Goal: Task Accomplishment & Management: Manage account settings

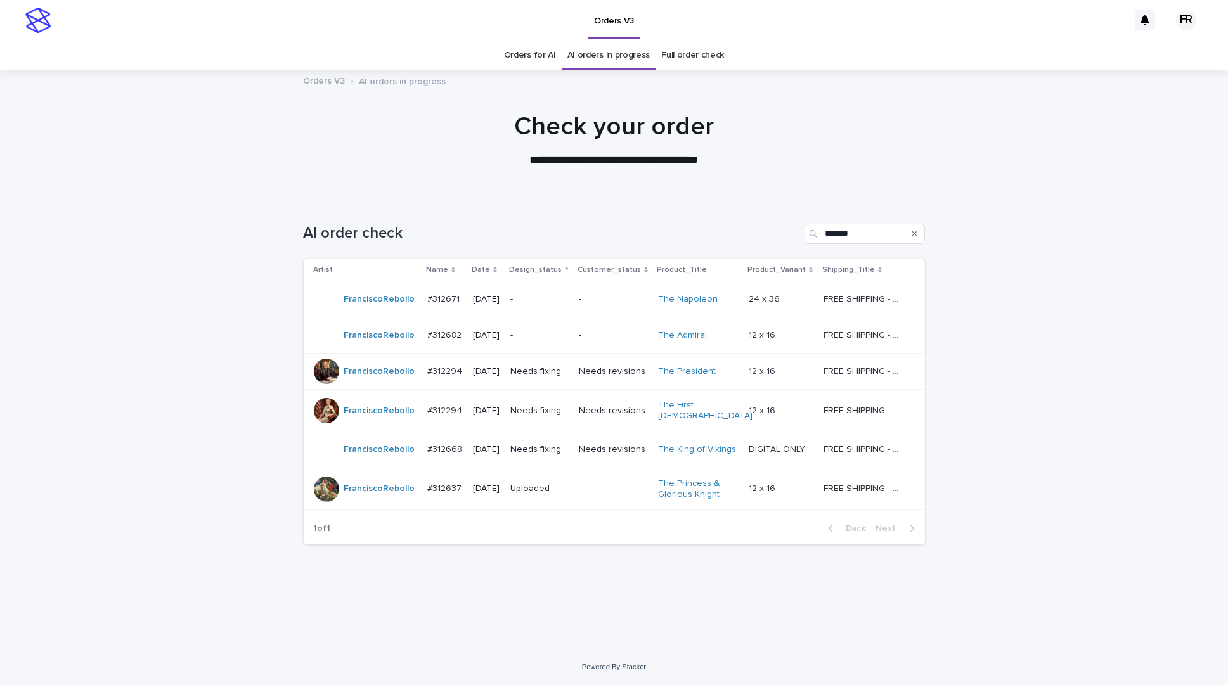
click at [577, 258] on div "AI order check *******" at bounding box center [614, 228] width 621 height 61
click at [534, 364] on div "Needs fixing" at bounding box center [539, 370] width 58 height 13
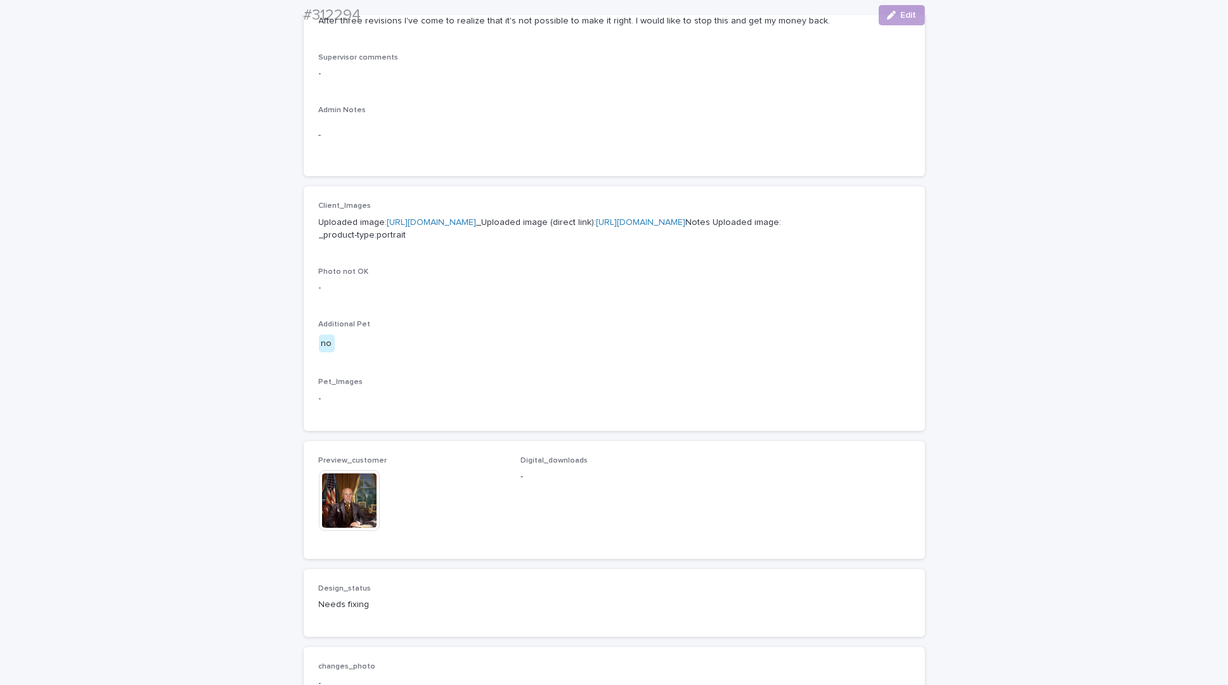
scroll to position [380, 0]
click at [330, 528] on img at bounding box center [349, 497] width 61 height 61
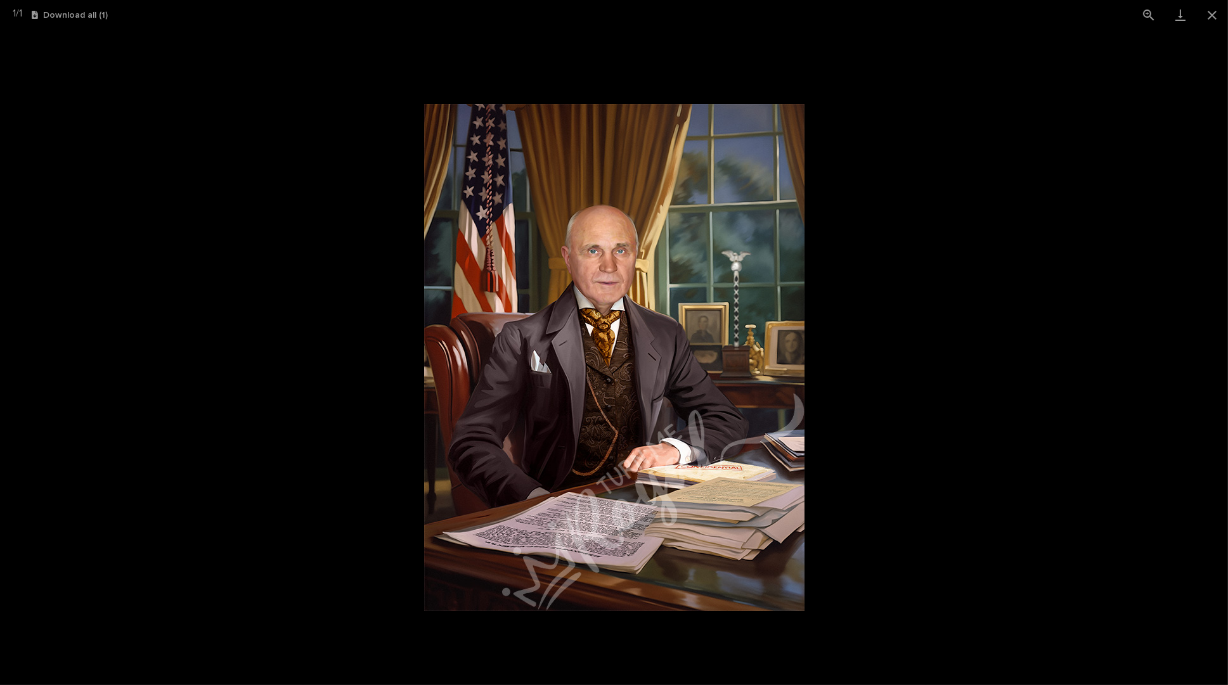
click at [864, 416] on picture at bounding box center [614, 357] width 1228 height 655
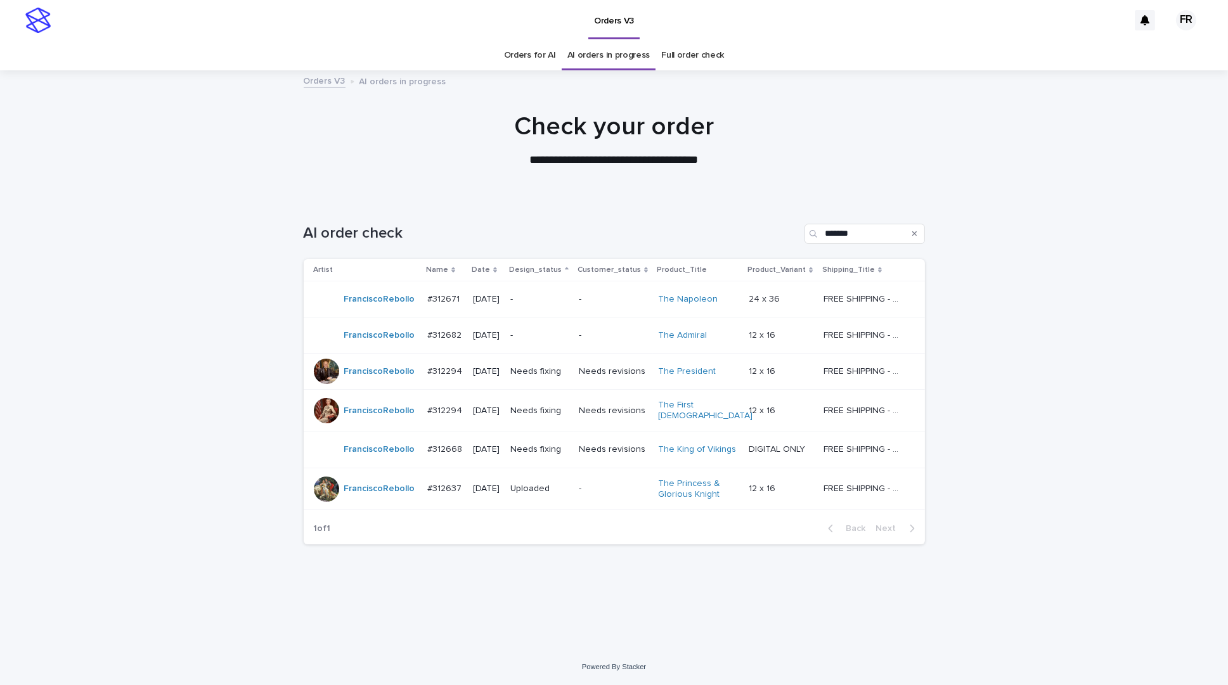
click at [568, 414] on div "Needs fixing" at bounding box center [539, 411] width 58 height 21
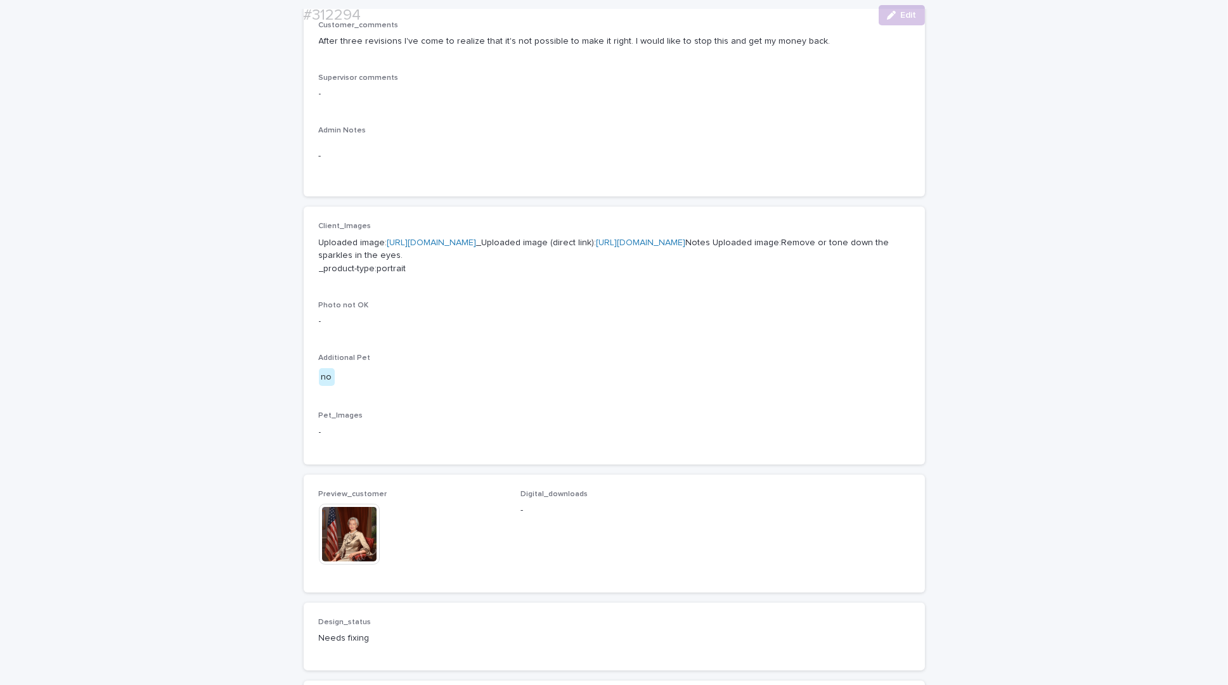
scroll to position [444, 0]
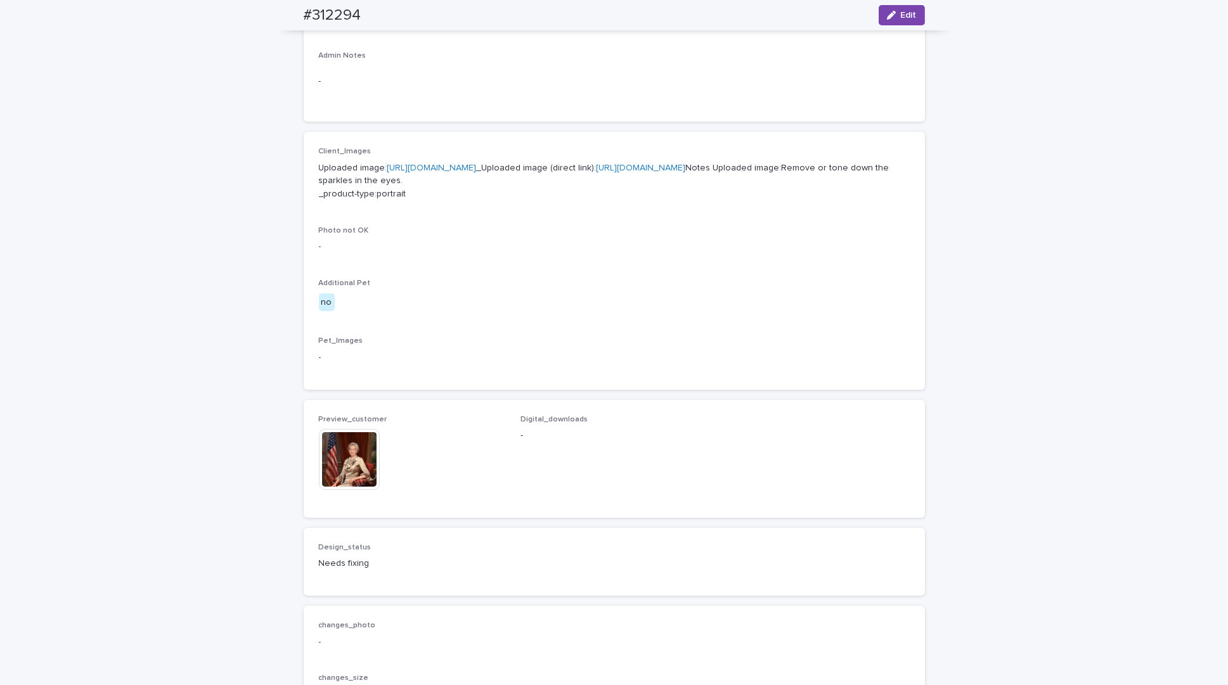
click at [340, 490] on img at bounding box center [349, 459] width 61 height 61
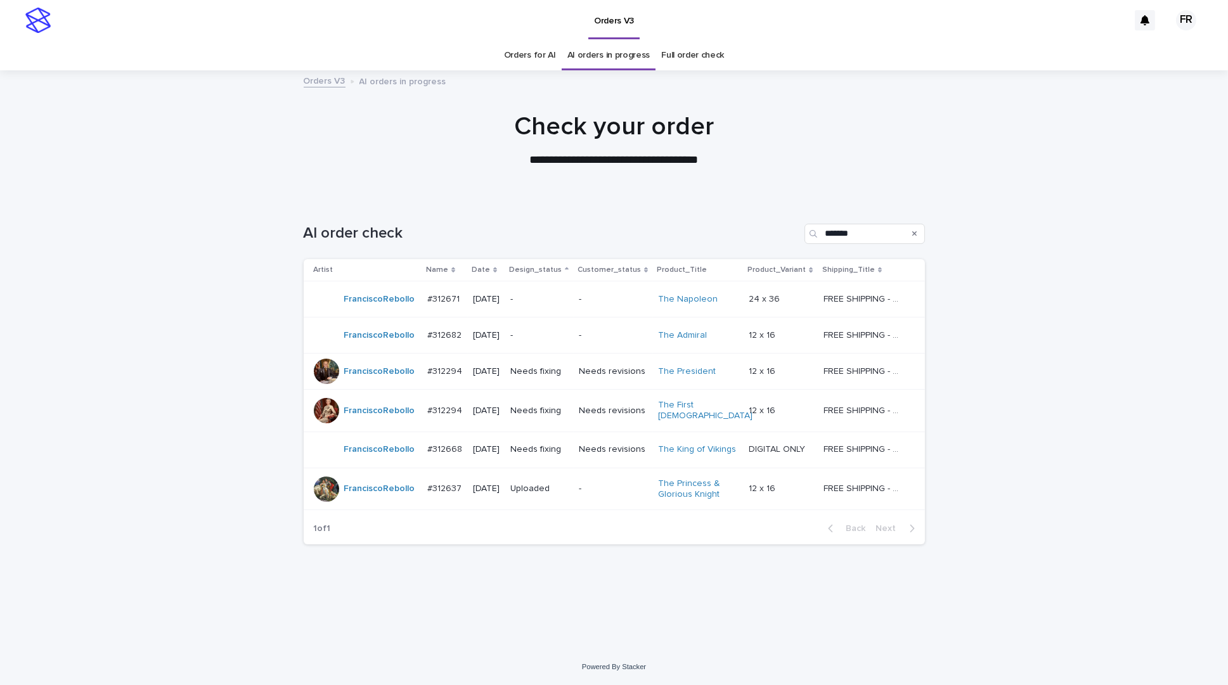
click at [555, 444] on p "Needs fixing" at bounding box center [539, 449] width 58 height 11
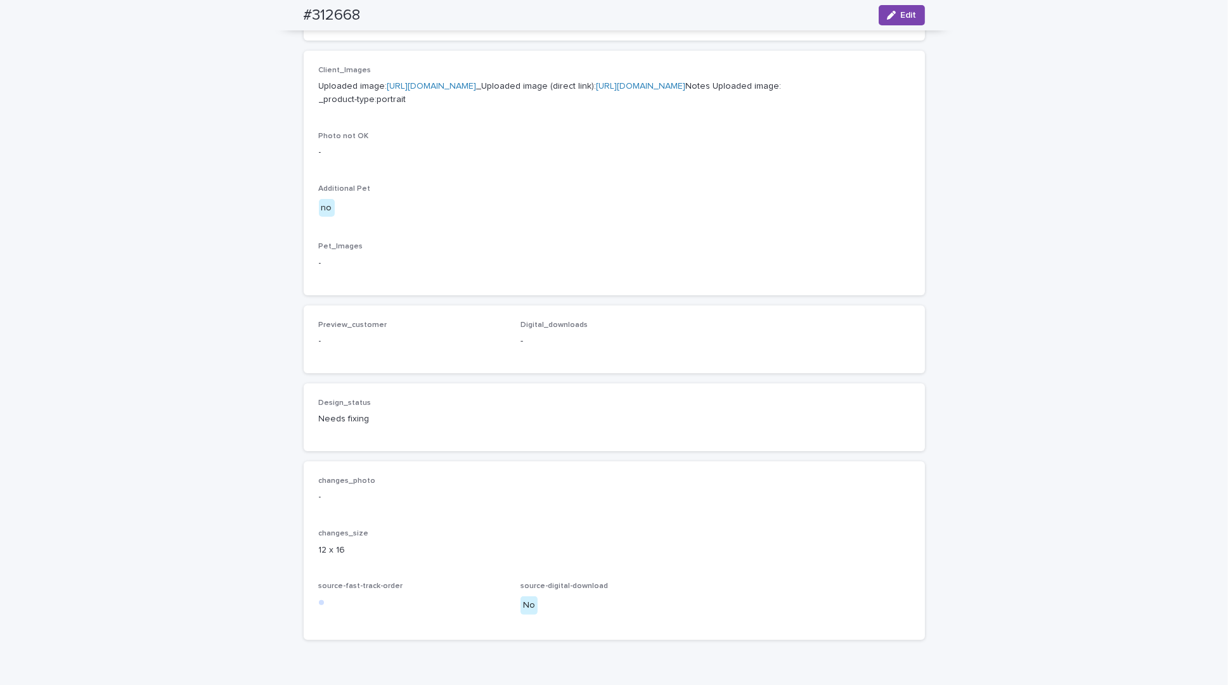
scroll to position [650, 0]
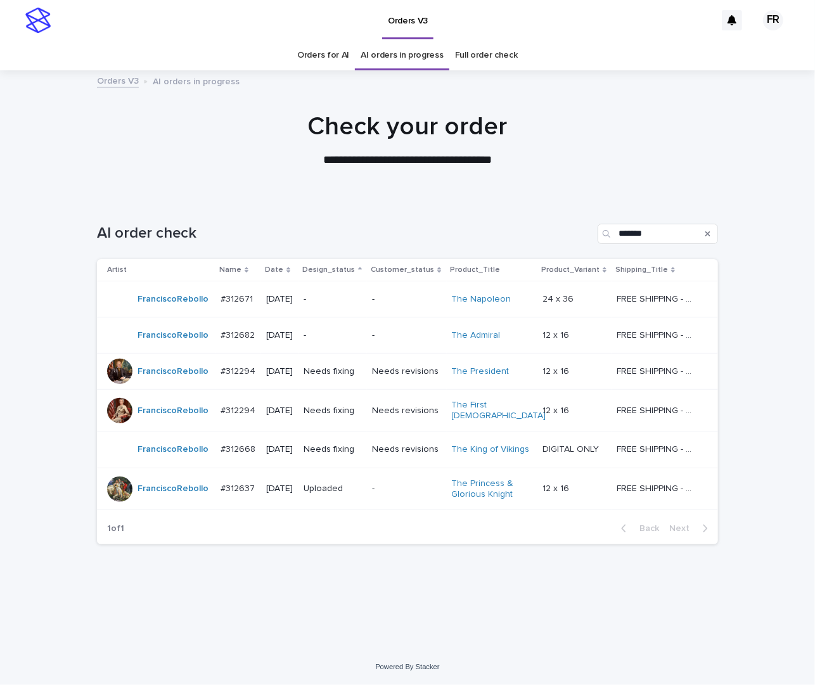
click at [646, 126] on h1 "Check your order" at bounding box center [407, 127] width 621 height 30
click at [396, 224] on h1 "AI order check" at bounding box center [345, 233] width 496 height 18
click at [323, 121] on h1 "Check your order" at bounding box center [407, 127] width 621 height 30
click at [323, 122] on h1 "Check your order" at bounding box center [407, 127] width 621 height 30
drag, startPoint x: 323, startPoint y: 122, endPoint x: 248, endPoint y: 135, distance: 76.5
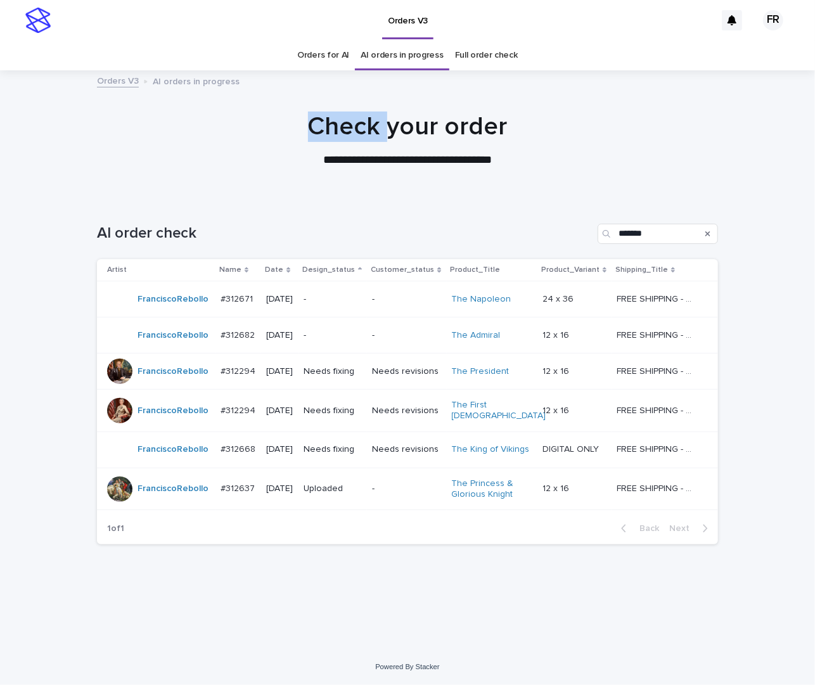
click at [248, 135] on h1 "Check your order" at bounding box center [407, 127] width 621 height 30
click at [249, 136] on h1 "Check your order" at bounding box center [407, 127] width 621 height 30
click at [205, 184] on div at bounding box center [407, 134] width 815 height 127
click at [335, 215] on div "AI order check *******" at bounding box center [407, 228] width 621 height 61
click at [229, 593] on div "Loading... Saving… Loading... Saving… AI order check ******* Artist Name Date D…" at bounding box center [408, 407] width 634 height 419
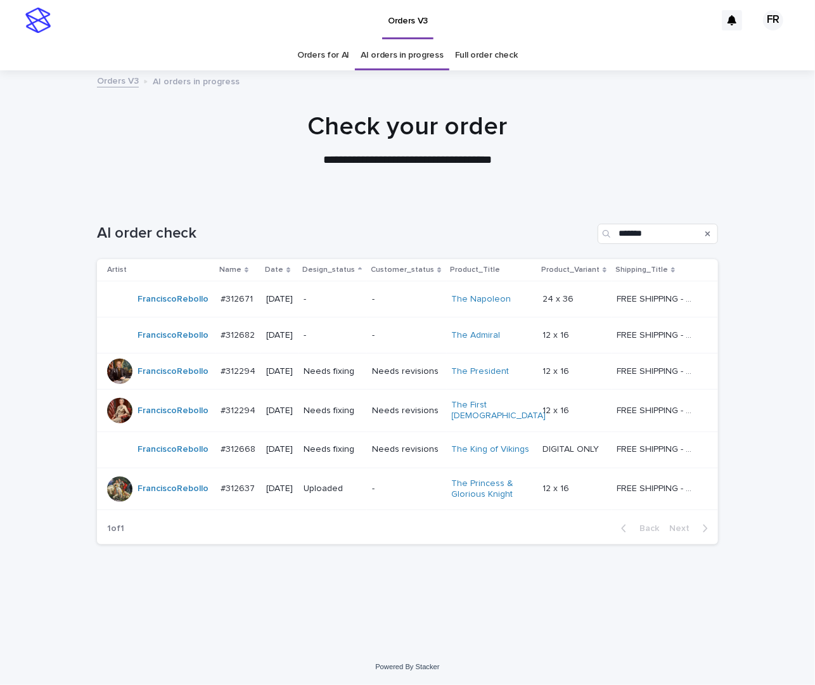
click at [362, 306] on div "-" at bounding box center [333, 299] width 58 height 21
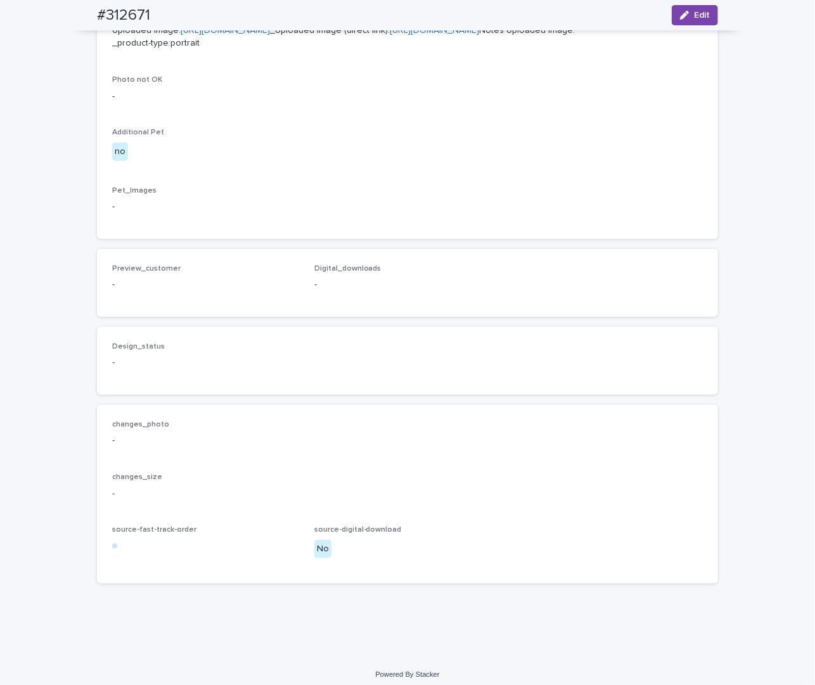
scroll to position [570, 0]
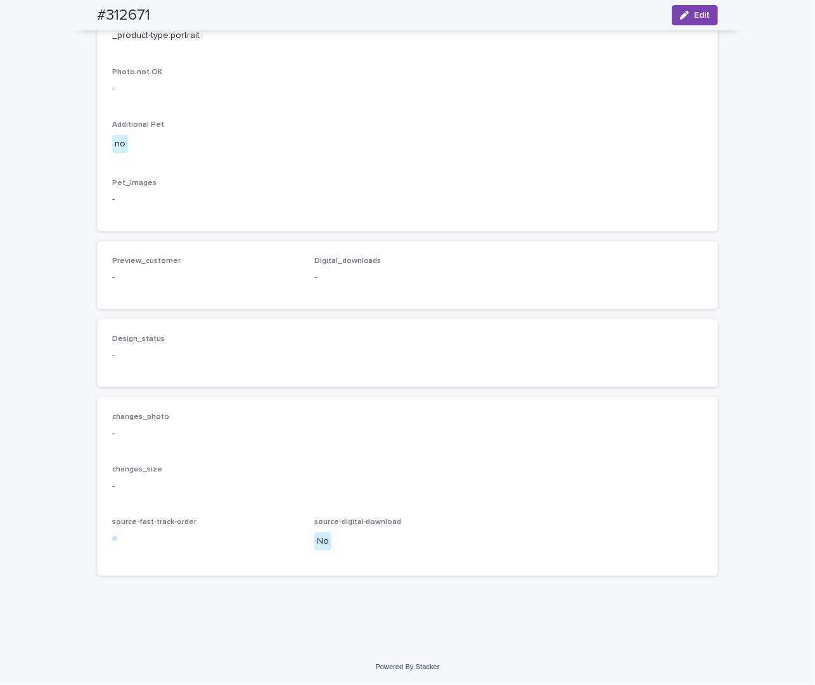
click at [390, 27] on link "[URL][DOMAIN_NAME]" at bounding box center [434, 22] width 89 height 9
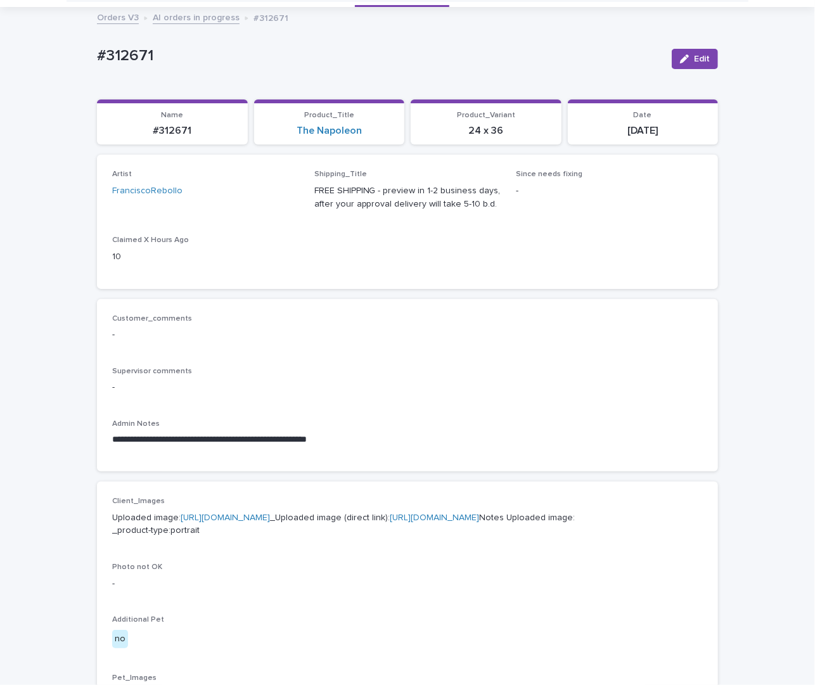
scroll to position [63, 0]
click at [340, 358] on div "**********" at bounding box center [407, 385] width 591 height 143
click at [425, 239] on div "Artist FranciscoRebollo Shipping_Title FREE SHIPPING - preview in 1-2 business …" at bounding box center [407, 221] width 591 height 103
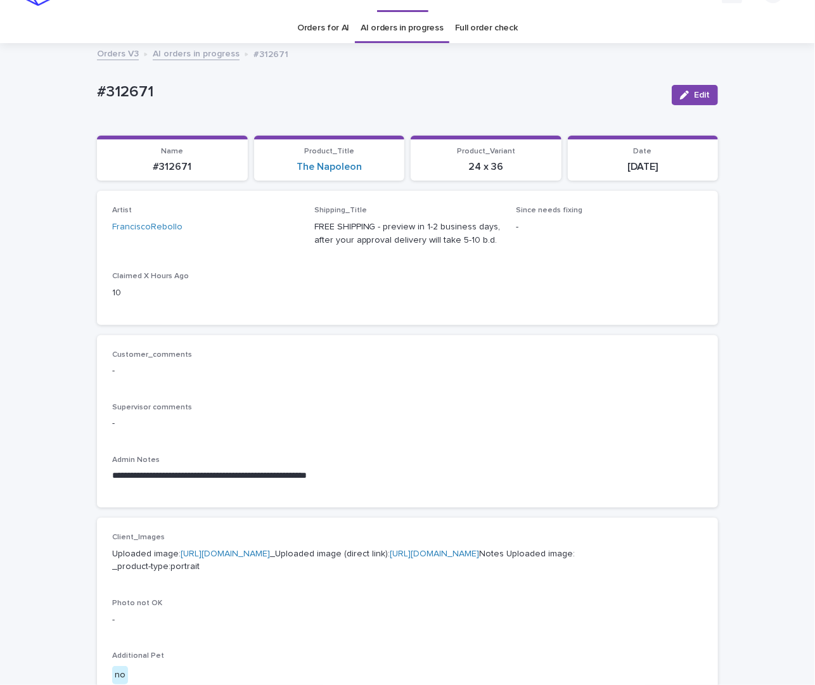
scroll to position [0, 0]
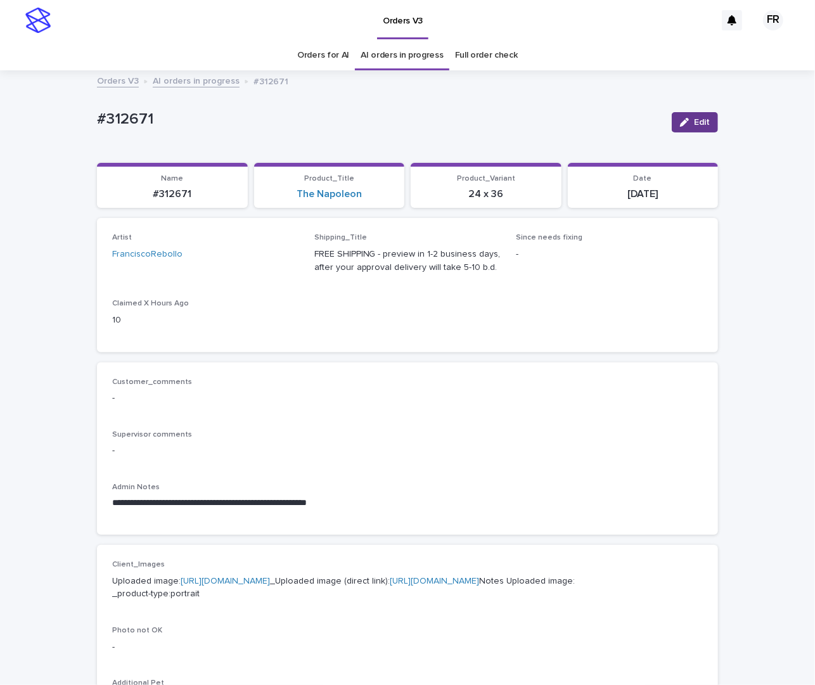
click at [705, 117] on button "Edit" at bounding box center [695, 122] width 46 height 20
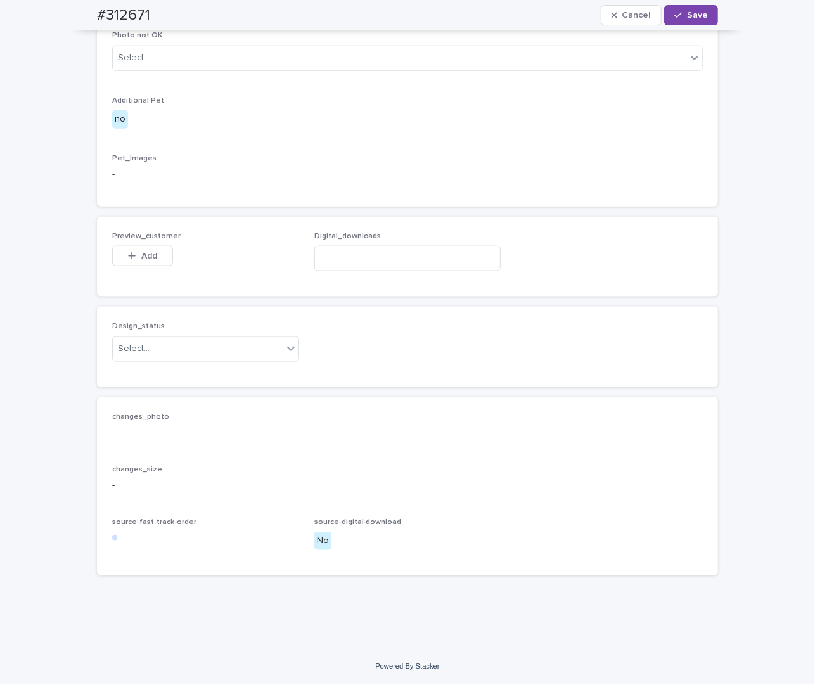
scroll to position [659, 0]
click at [131, 366] on div "Design_status Select..." at bounding box center [205, 346] width 187 height 49
click at [127, 354] on div "Select..." at bounding box center [134, 348] width 32 height 13
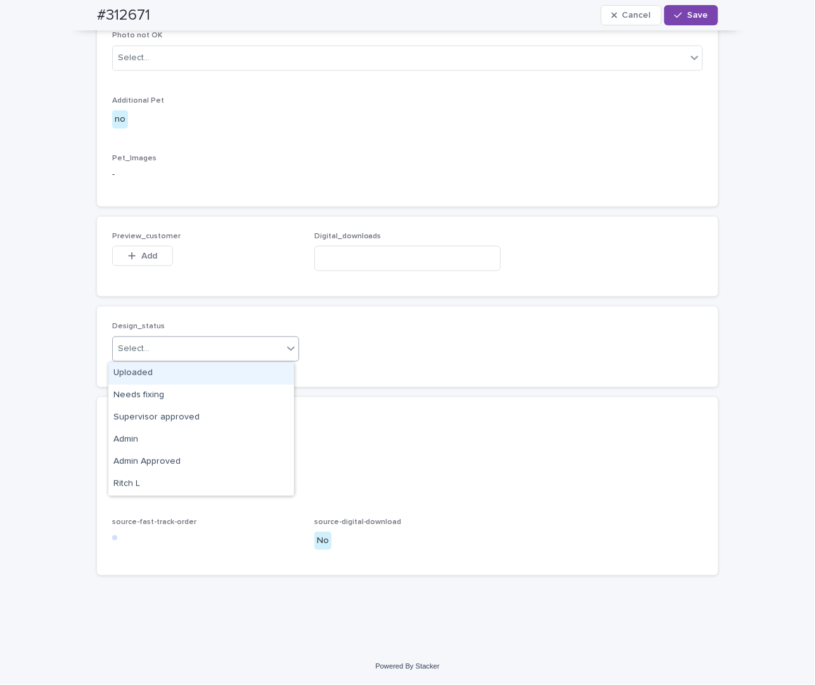
click at [129, 375] on div "Uploaded" at bounding box center [201, 373] width 186 height 22
click at [141, 253] on span "Add" at bounding box center [149, 256] width 16 height 9
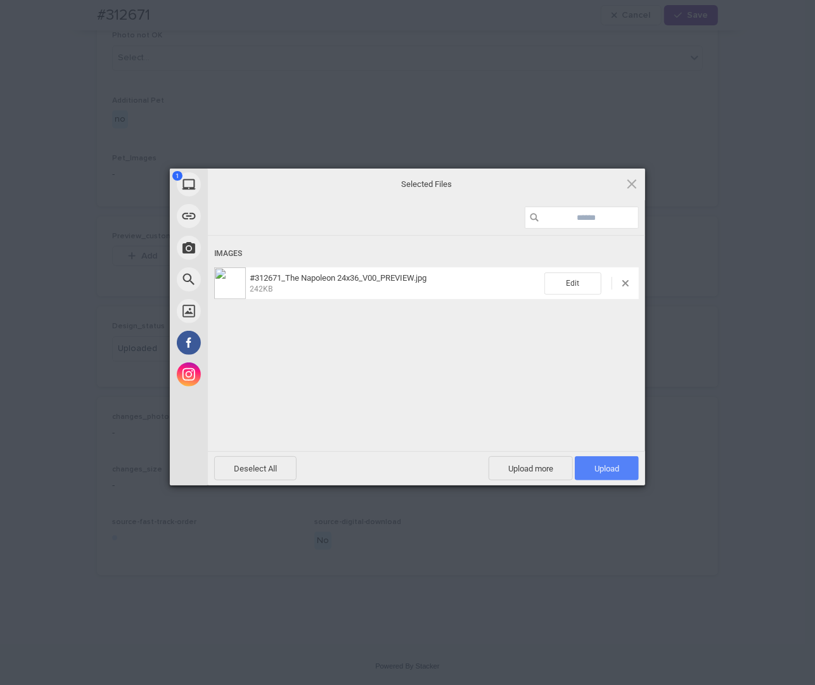
click at [610, 471] on span "Upload 1" at bounding box center [606, 469] width 25 height 10
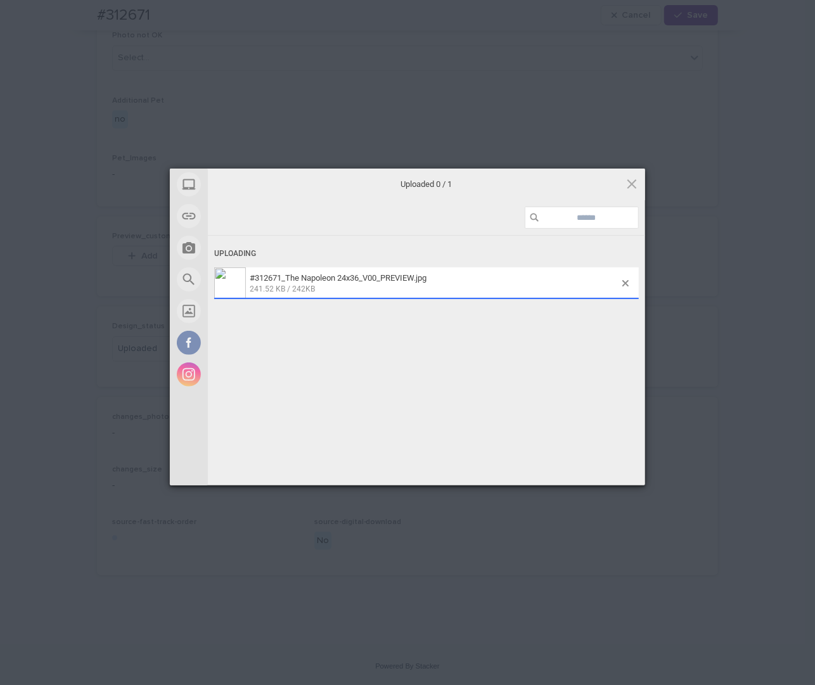
scroll to position [682, 0]
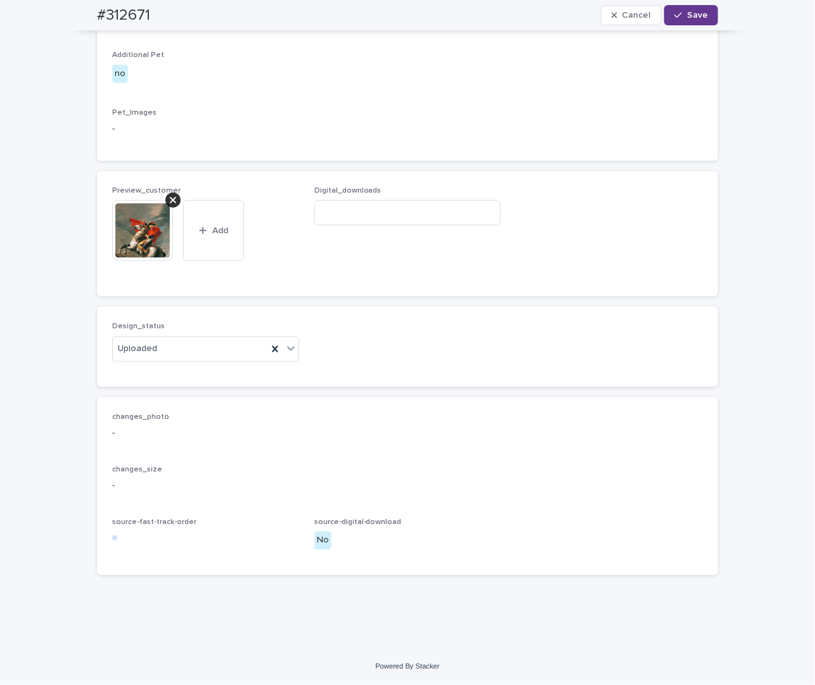
click at [687, 18] on span "Save" at bounding box center [697, 15] width 21 height 9
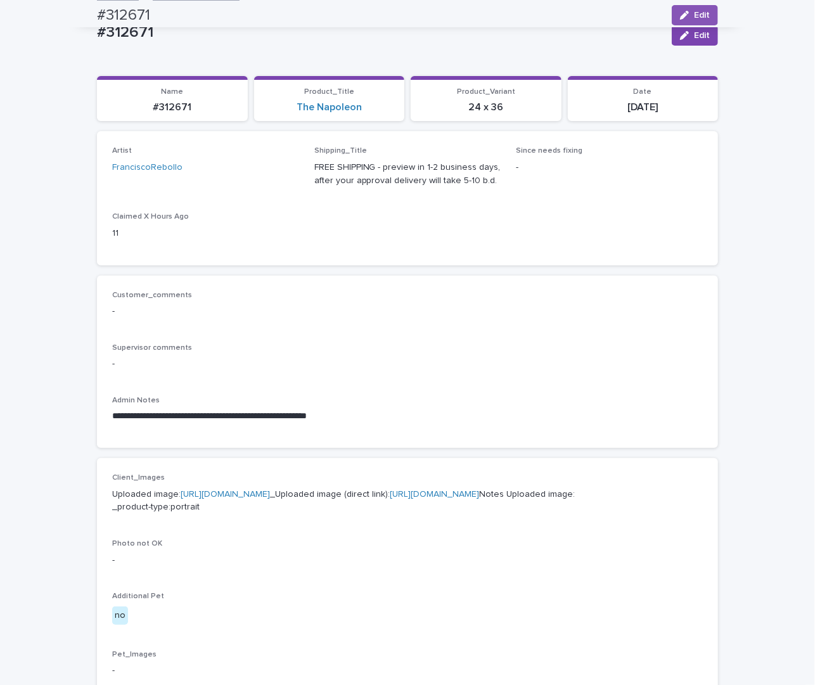
scroll to position [33, 0]
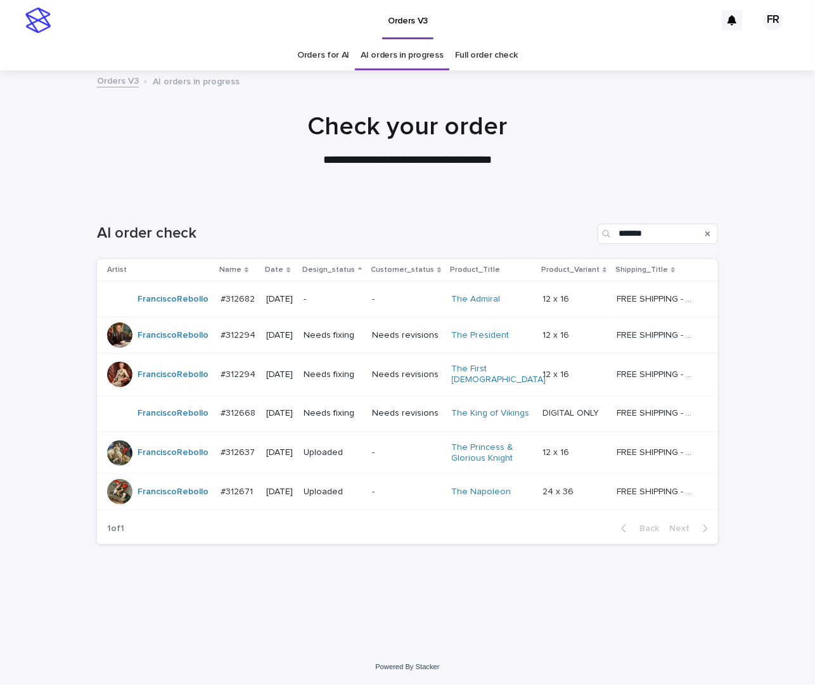
click at [347, 296] on p "-" at bounding box center [333, 299] width 58 height 11
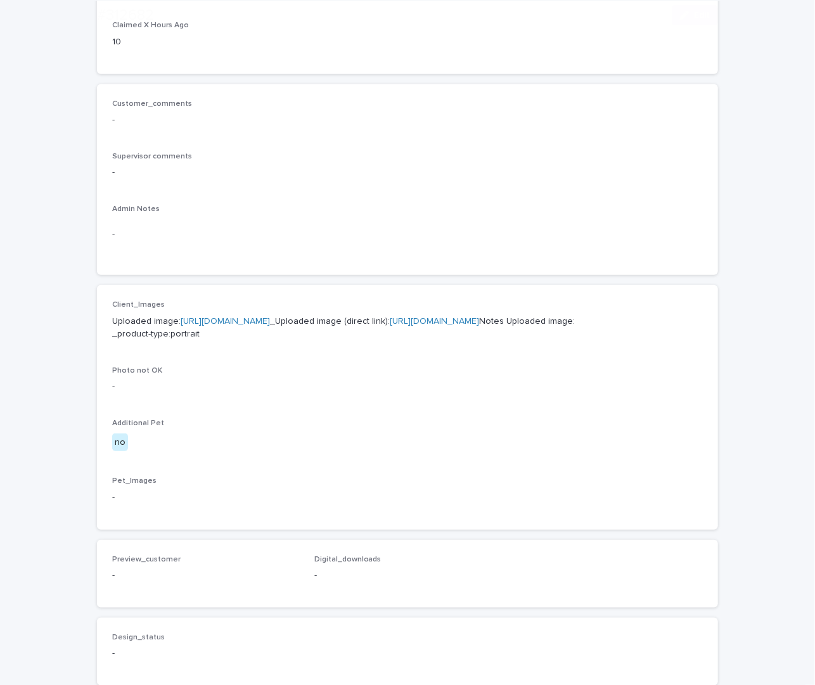
scroll to position [317, 0]
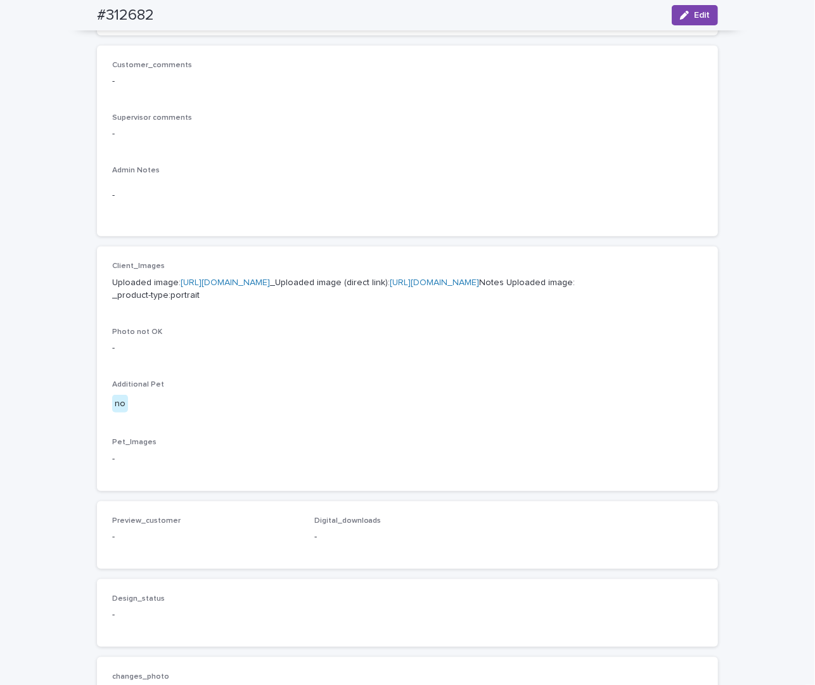
click at [390, 287] on link "[URL][DOMAIN_NAME]" at bounding box center [434, 282] width 89 height 9
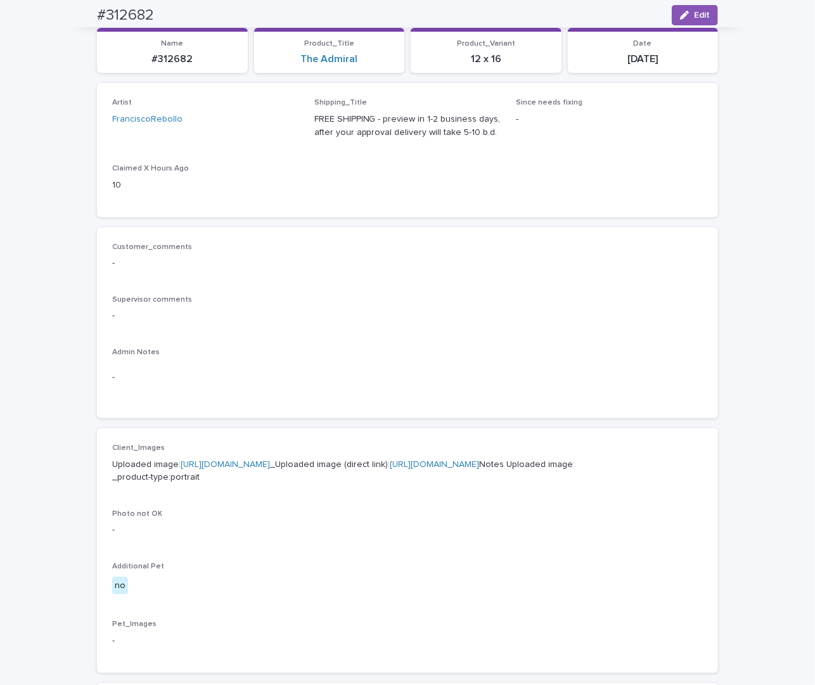
scroll to position [63, 0]
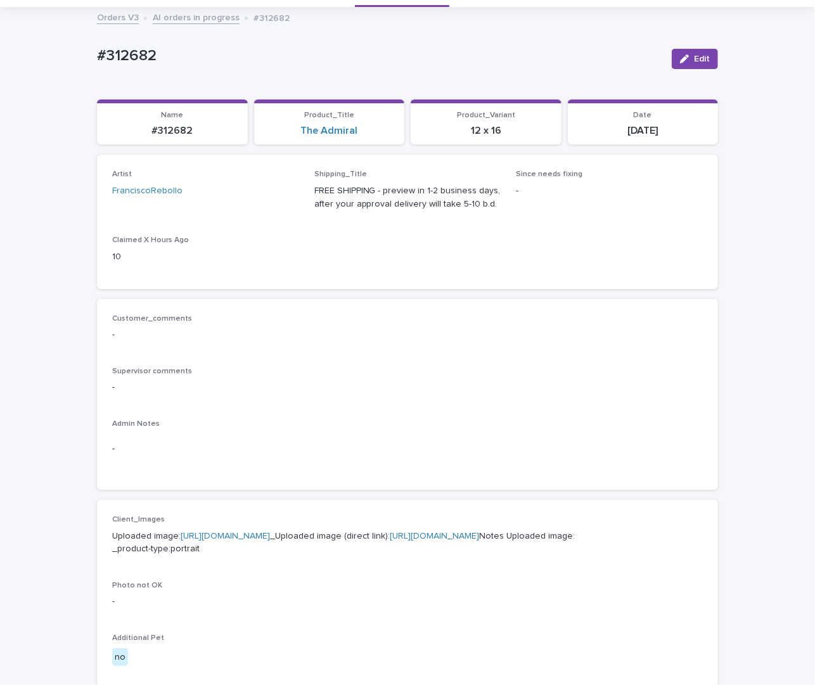
click at [468, 297] on div "Loading... Saving… Artist FranciscoRebollo Shipping_Title FREE SHIPPING - previ…" at bounding box center [407, 227] width 621 height 144
click at [701, 65] on button "Edit" at bounding box center [695, 59] width 46 height 20
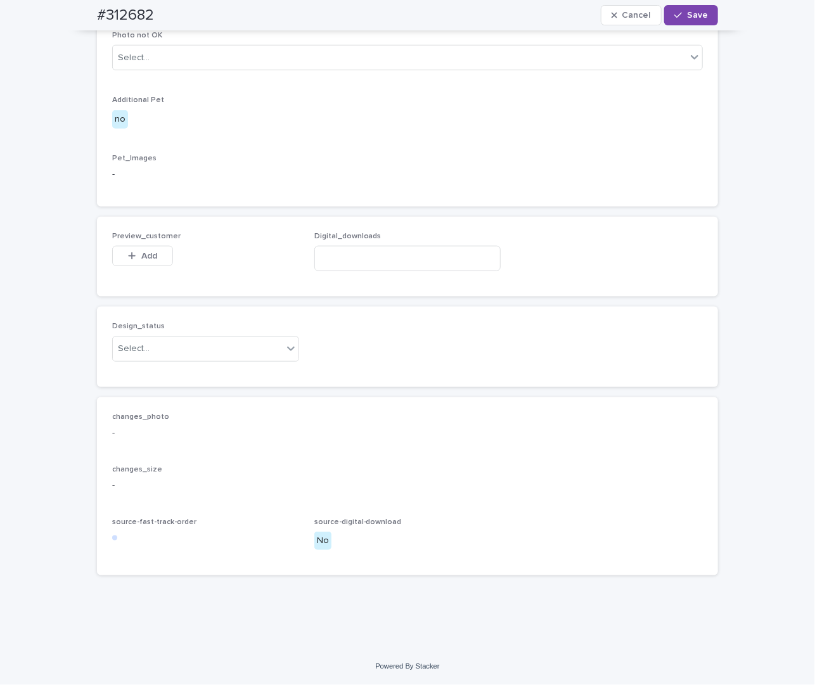
scroll to position [691, 0]
click at [153, 359] on div "Select..." at bounding box center [198, 348] width 170 height 21
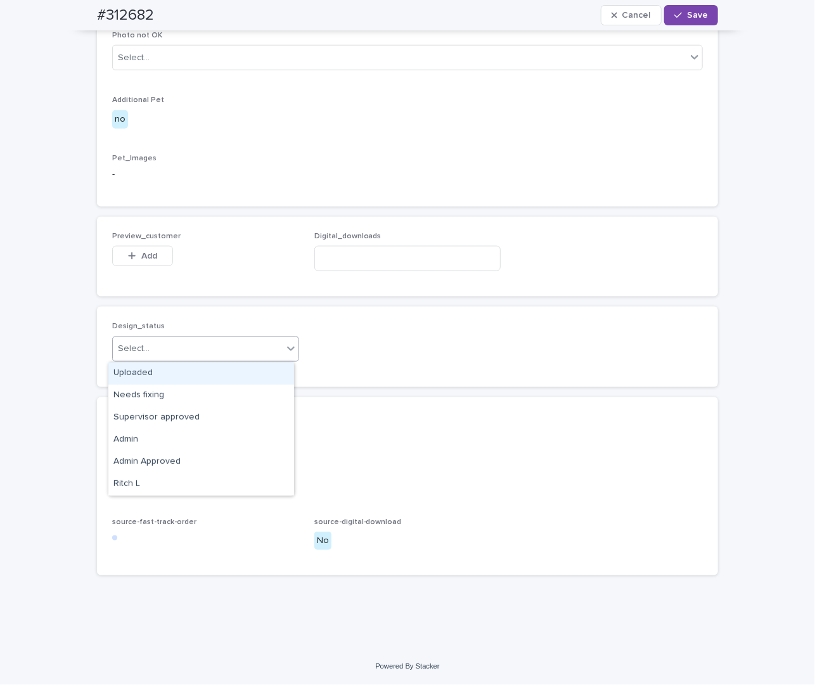
click at [153, 380] on div "Uploaded" at bounding box center [201, 373] width 186 height 22
click at [141, 256] on span "Add" at bounding box center [149, 256] width 16 height 9
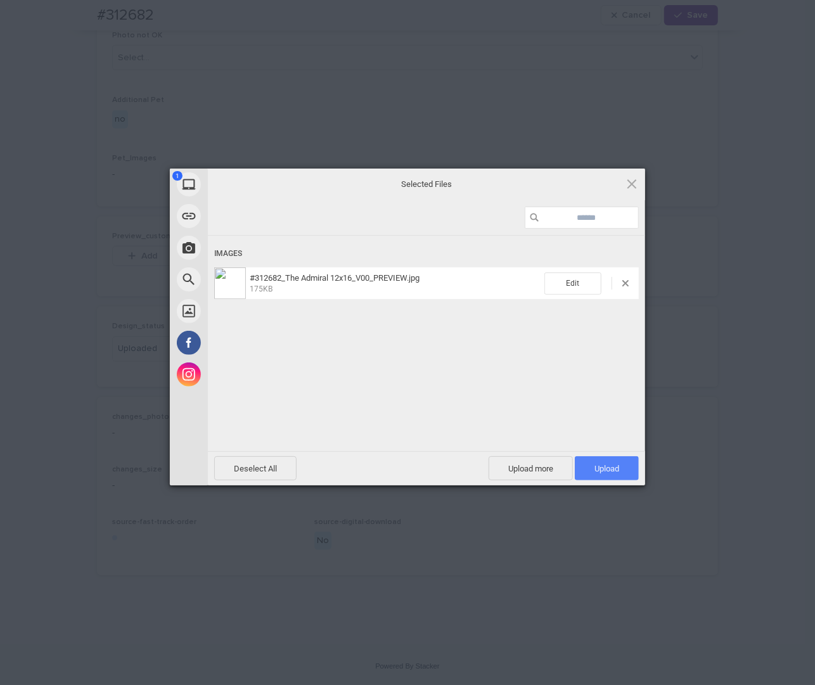
click at [622, 468] on span "Upload 1" at bounding box center [607, 468] width 64 height 24
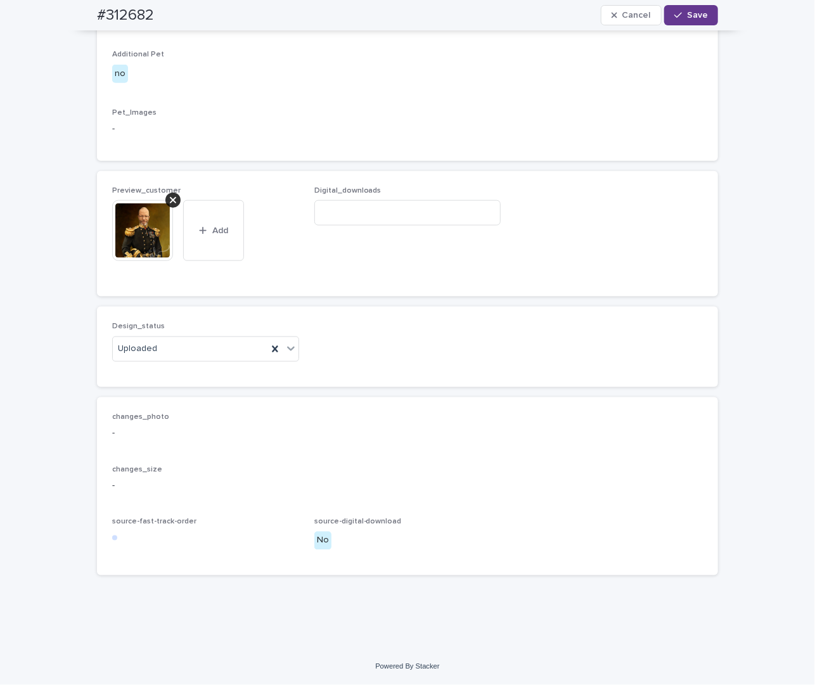
click at [687, 11] on span "Save" at bounding box center [697, 15] width 21 height 9
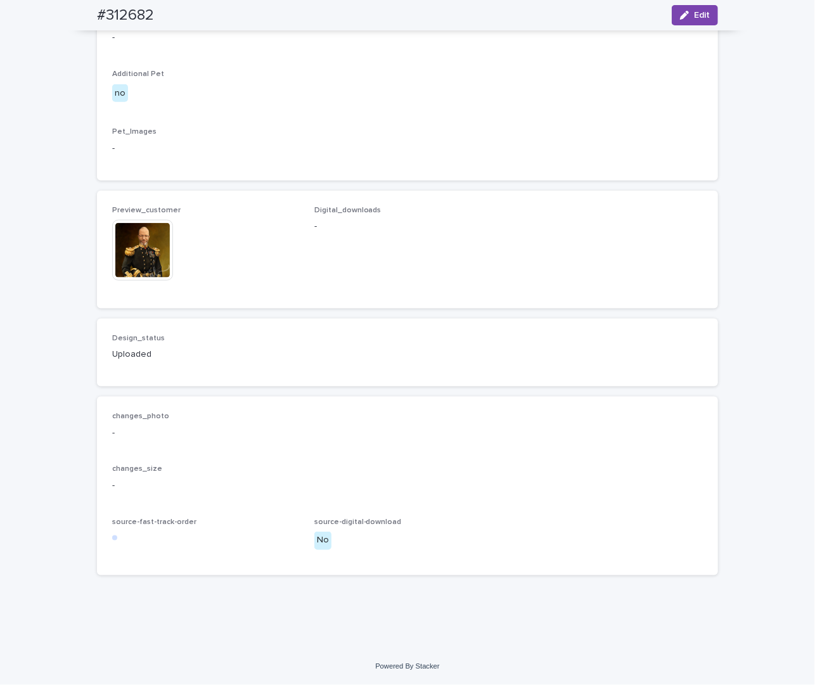
click at [132, 13] on h2 "#312682" at bounding box center [125, 15] width 57 height 18
click at [132, 11] on h2 "#312682" at bounding box center [125, 15] width 57 height 18
copy h2 "312682"
click at [77, 117] on div "Loading... Saving… Loading... Saving… #312682 Edit #312682 Edit Sorry, there wa…" at bounding box center [407, 46] width 815 height 1205
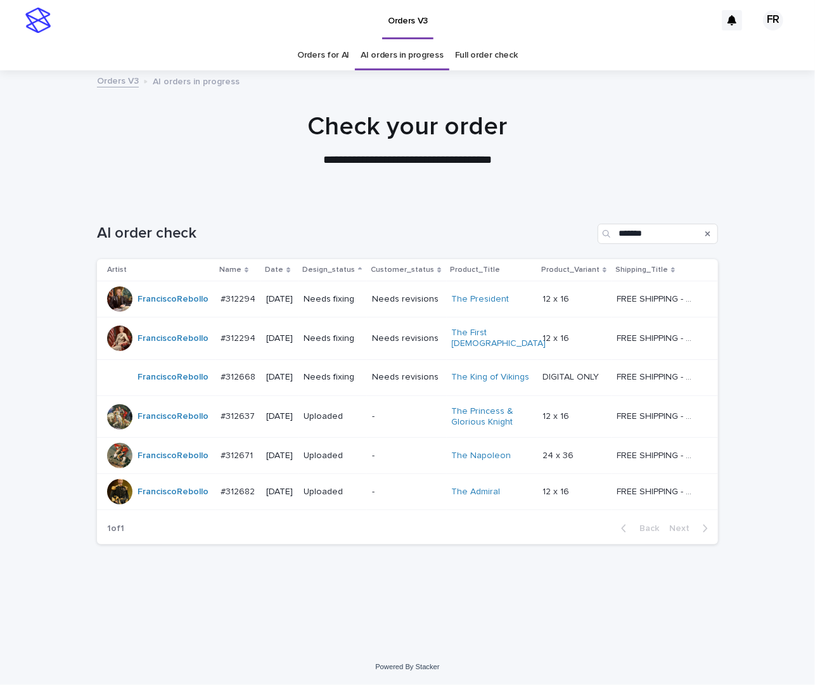
click at [293, 218] on div "AI order check *******" at bounding box center [407, 228] width 621 height 61
click at [338, 375] on p "Needs fixing" at bounding box center [333, 377] width 58 height 11
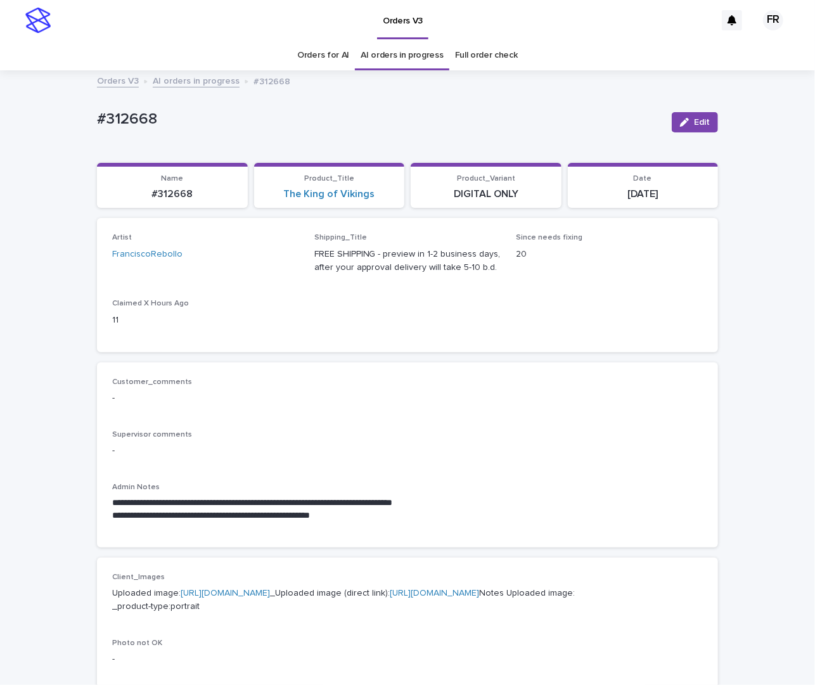
click at [174, 195] on p "#312668" at bounding box center [173, 194] width 136 height 12
copy p "312668"
drag, startPoint x: 406, startPoint y: 335, endPoint x: 402, endPoint y: 327, distance: 8.8
click at [406, 335] on div "Artist FranciscoRebollo Shipping_Title FREE SHIPPING - preview in 1-2 business …" at bounding box center [407, 284] width 591 height 103
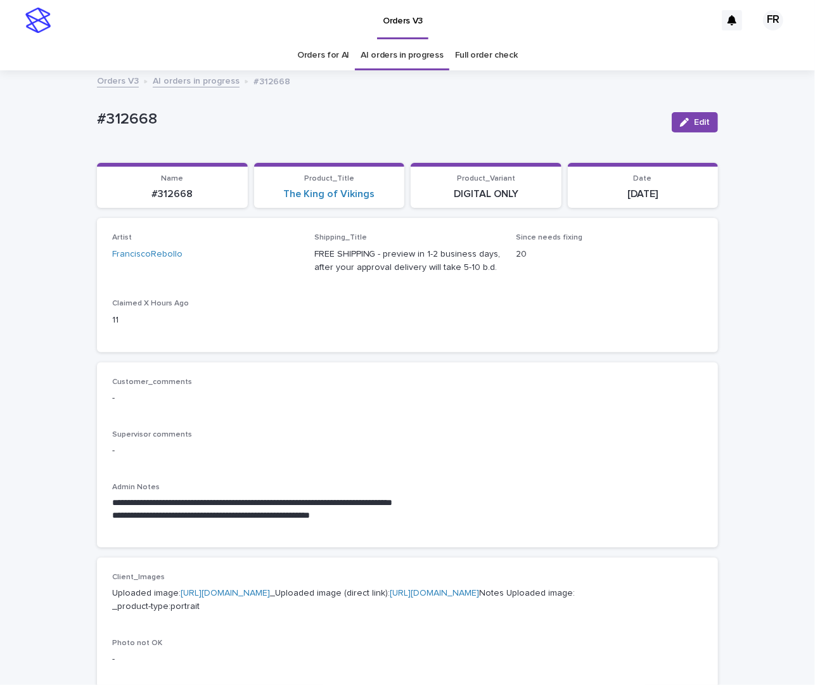
click at [165, 198] on p "#312668" at bounding box center [173, 194] width 136 height 12
click at [165, 197] on p "#312668" at bounding box center [173, 194] width 136 height 12
click at [165, 192] on p "#312668" at bounding box center [173, 194] width 136 height 12
copy p "312668"
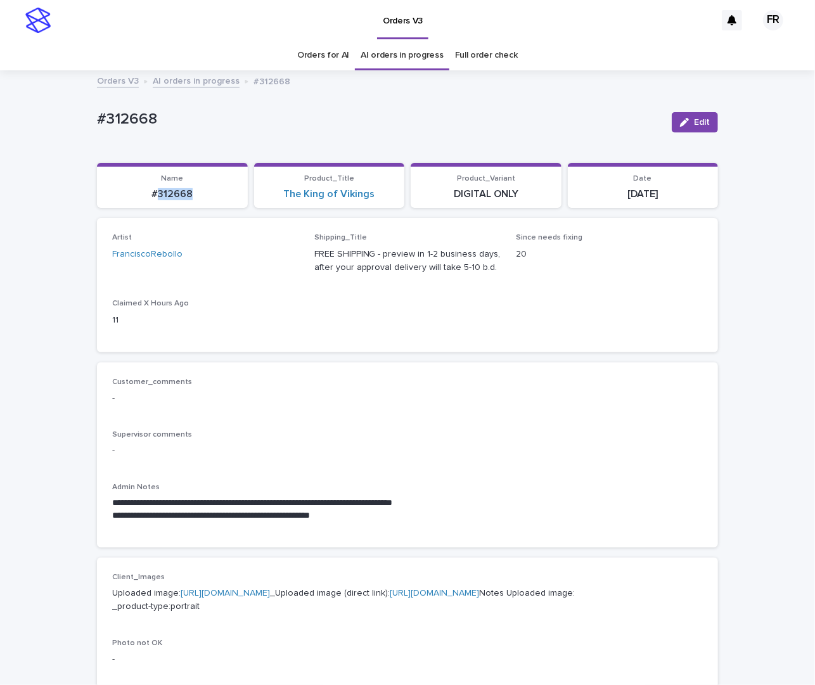
click at [283, 139] on div "#312668 Edit" at bounding box center [407, 122] width 621 height 51
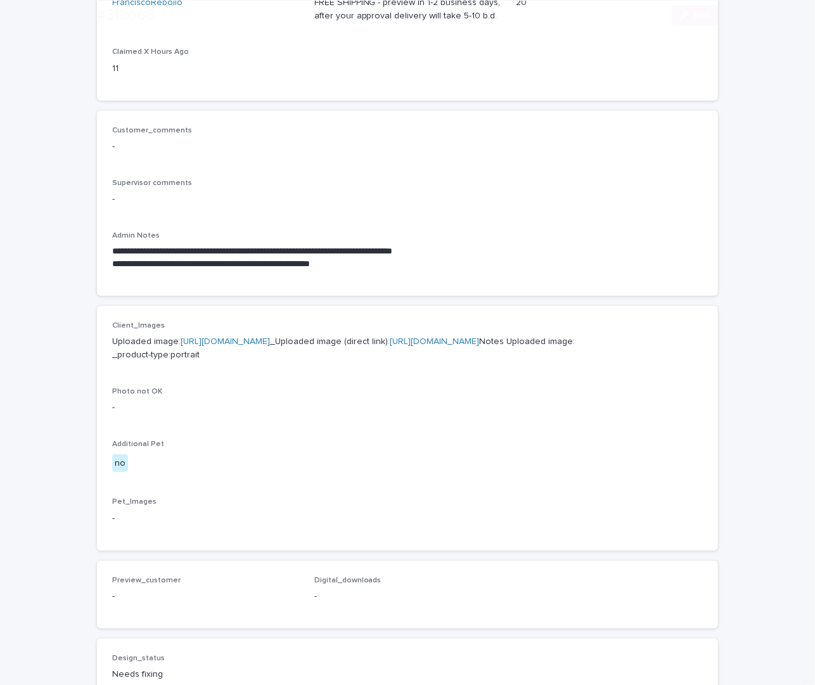
scroll to position [253, 0]
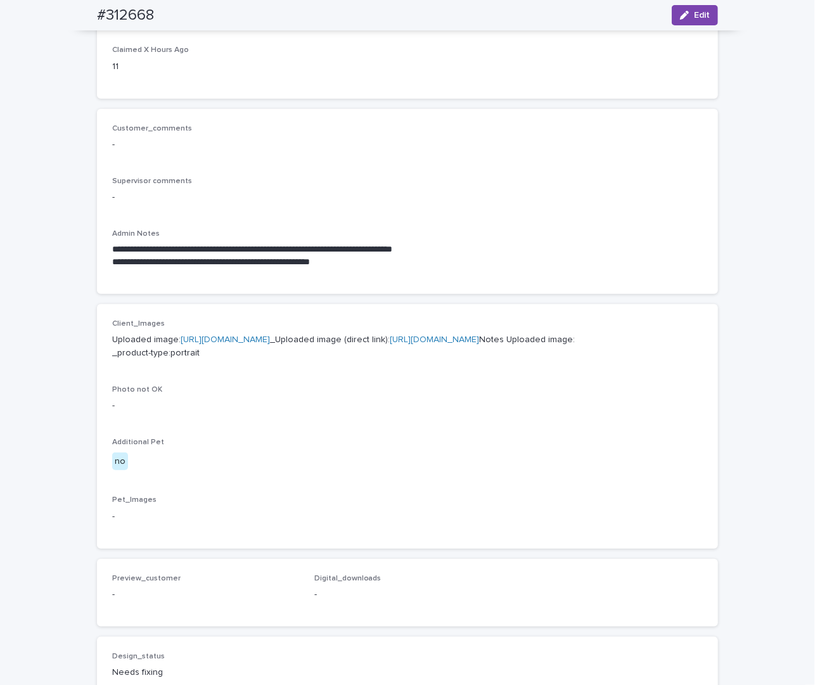
click at [390, 344] on link "[URL][DOMAIN_NAME]" at bounding box center [434, 339] width 89 height 9
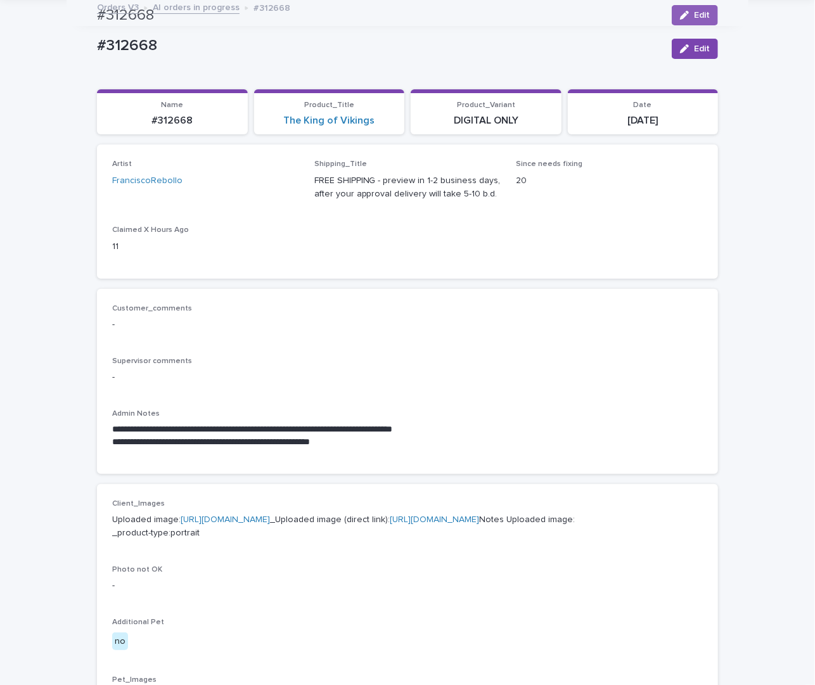
scroll to position [63, 0]
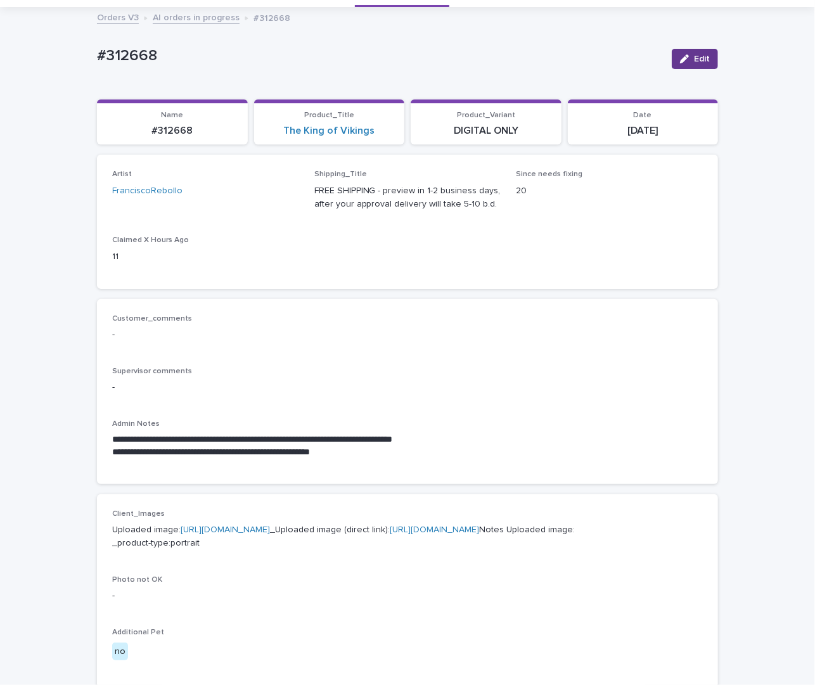
click at [691, 54] on button "Edit" at bounding box center [695, 59] width 46 height 20
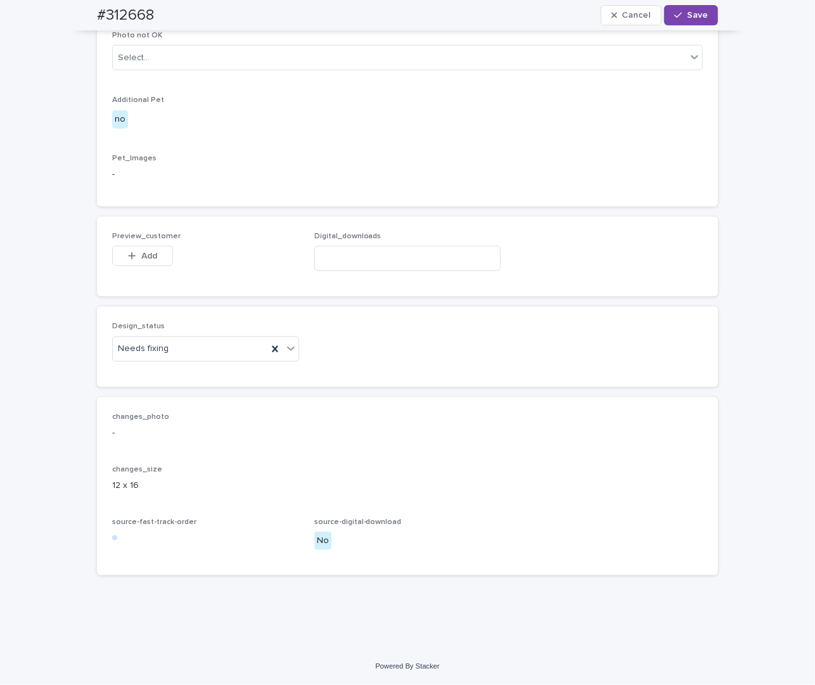
scroll to position [685, 0]
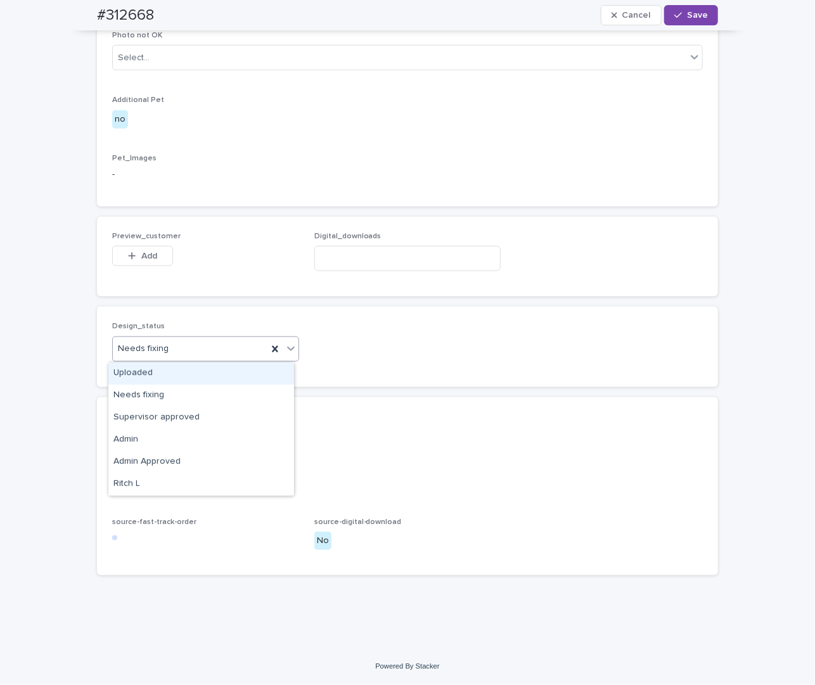
click at [129, 370] on div "Uploaded" at bounding box center [201, 373] width 186 height 22
click at [148, 246] on div "Preview_customer This file cannot be opened Download File Add" at bounding box center [205, 256] width 187 height 49
click at [142, 257] on span "Add" at bounding box center [149, 256] width 16 height 9
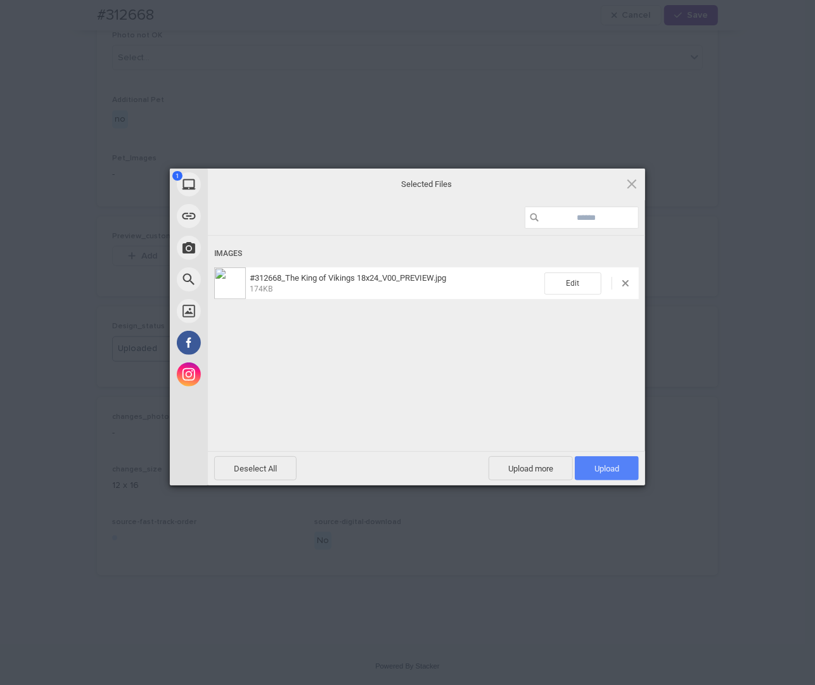
click at [586, 463] on span "Upload 1" at bounding box center [607, 468] width 64 height 24
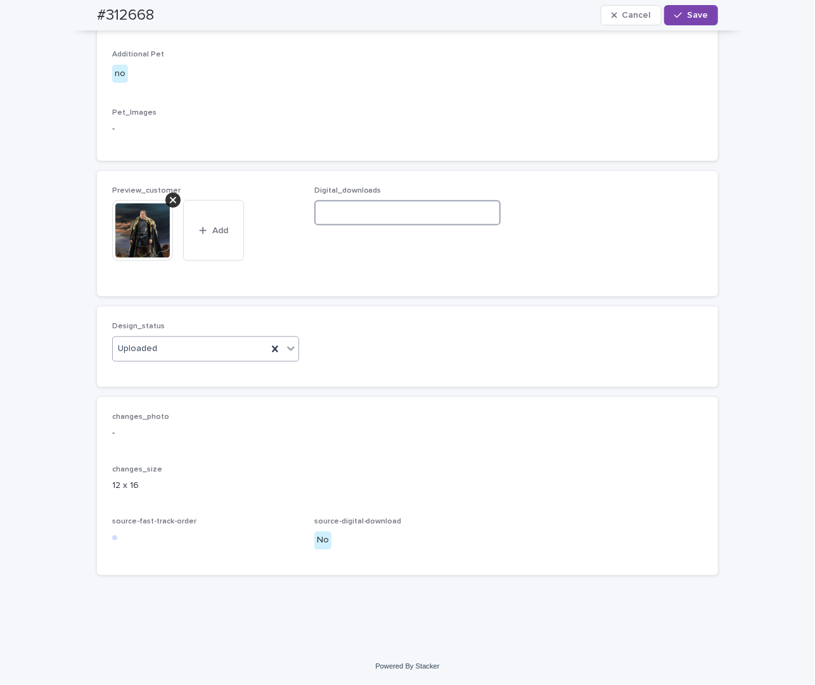
click at [339, 236] on div "Digital_downloads" at bounding box center [407, 210] width 187 height 49
click at [340, 281] on span "Digital_downloads" at bounding box center [407, 233] width 187 height 95
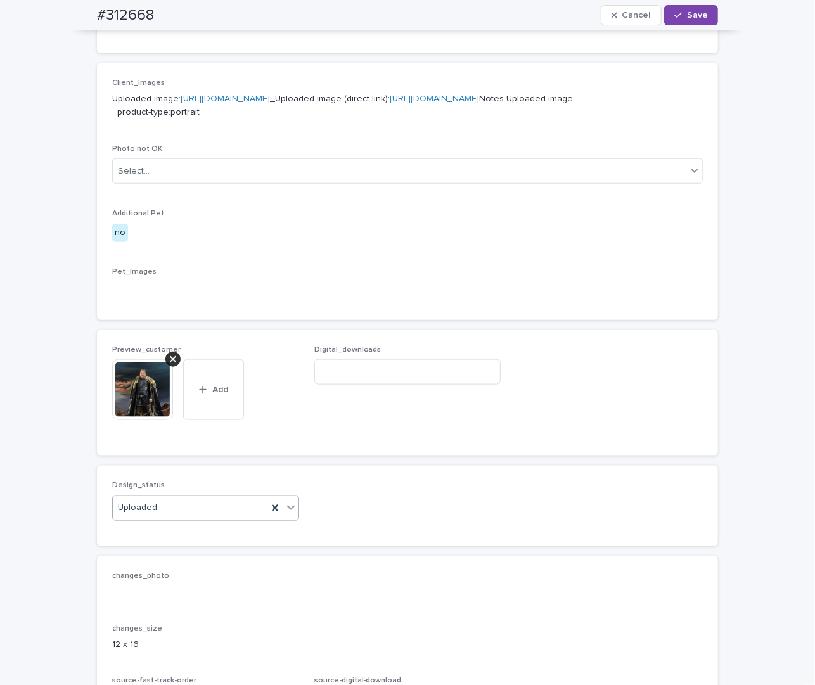
scroll to position [495, 0]
click at [170, 362] on icon at bounding box center [173, 359] width 6 height 6
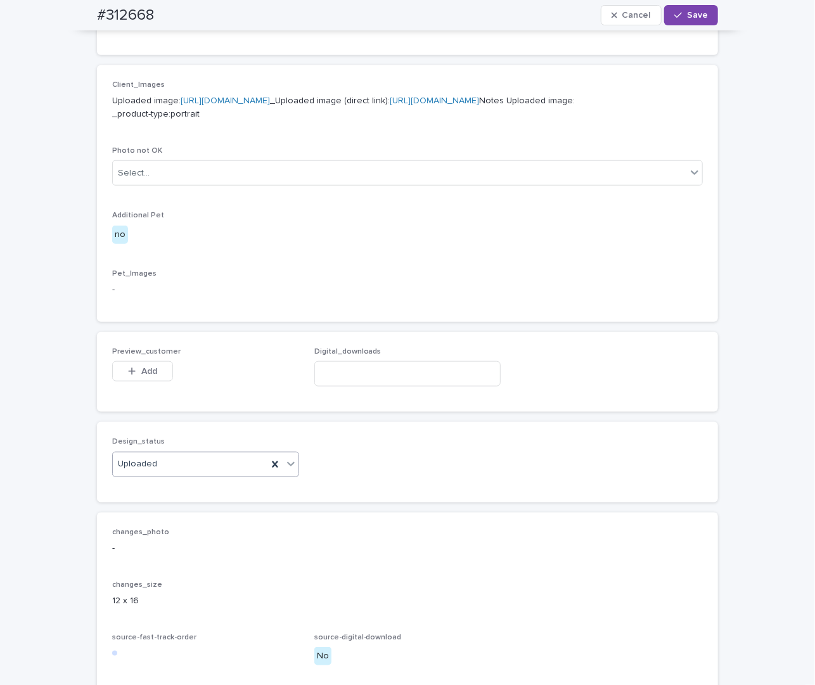
scroll to position [473, 0]
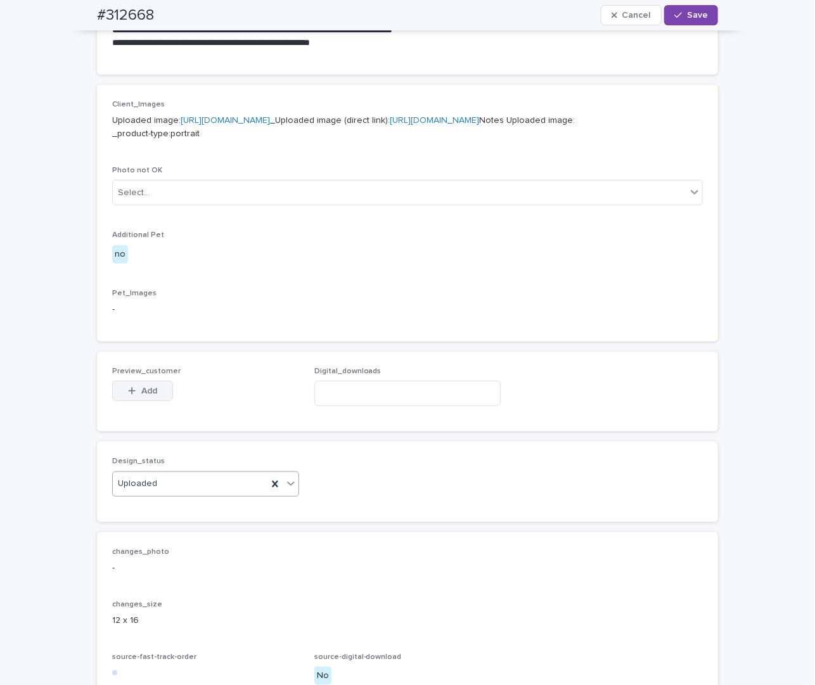
click at [123, 401] on button "Add" at bounding box center [142, 391] width 61 height 20
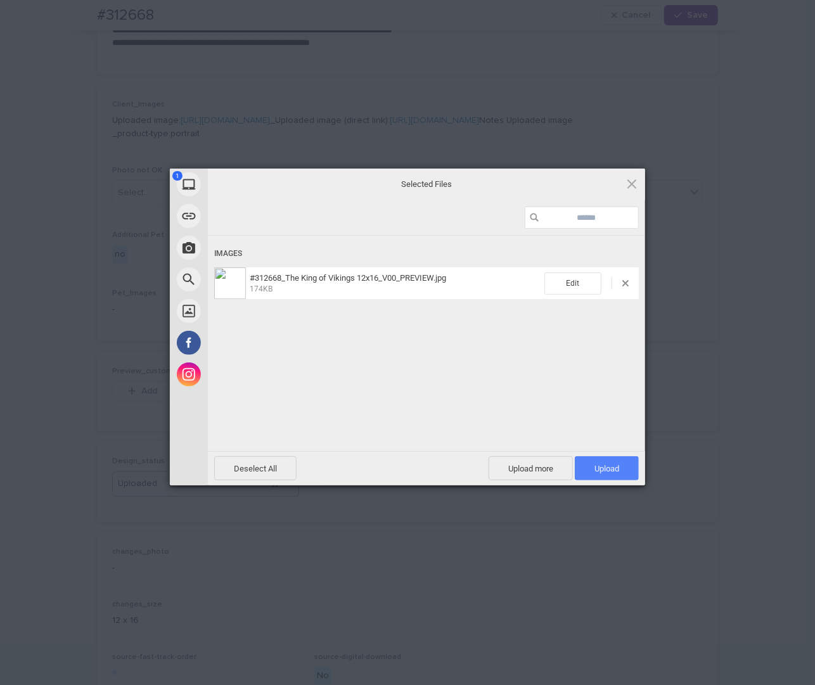
click at [617, 472] on span "Upload 1" at bounding box center [606, 469] width 25 height 10
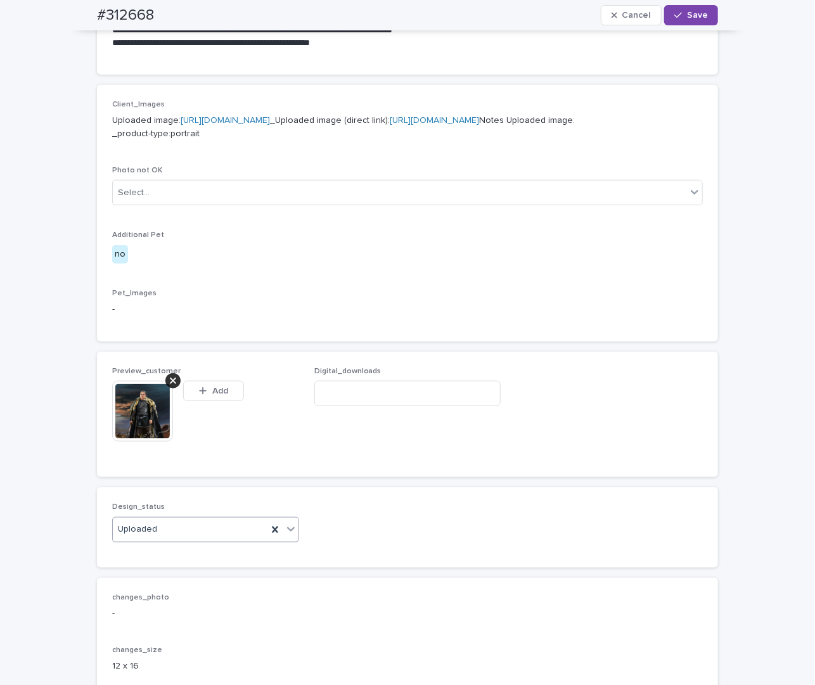
scroll to position [495, 0]
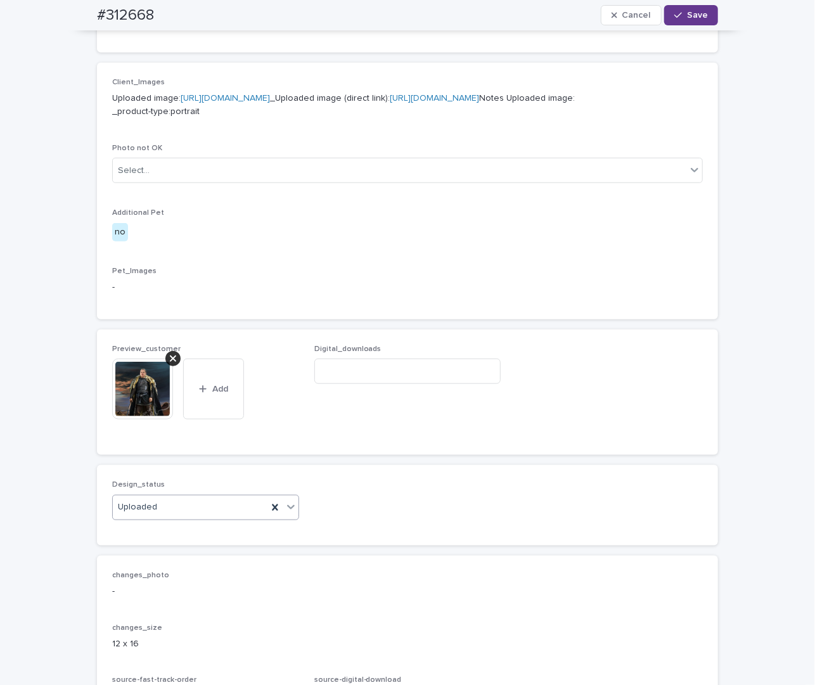
click at [683, 11] on button "Save" at bounding box center [691, 15] width 54 height 20
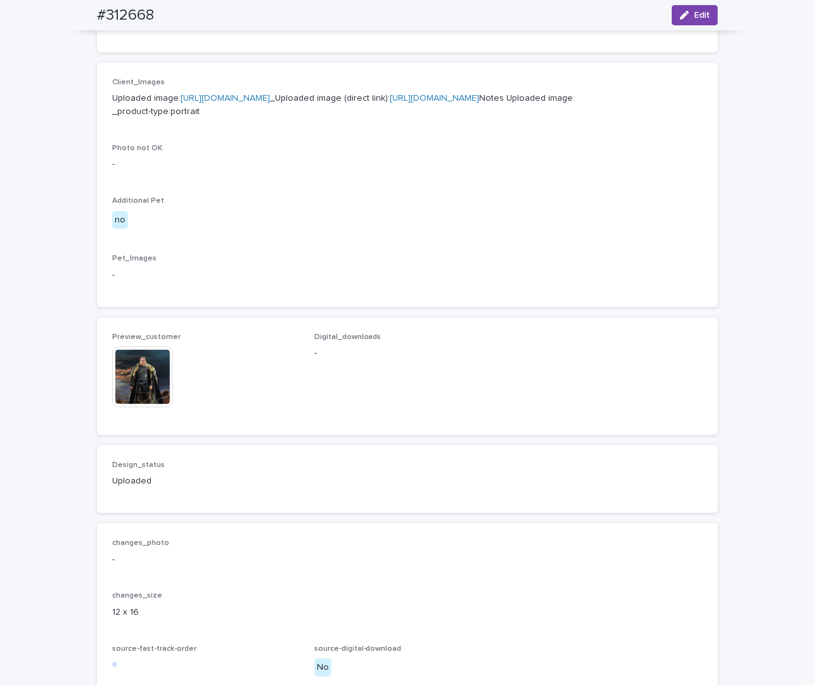
scroll to position [480, 0]
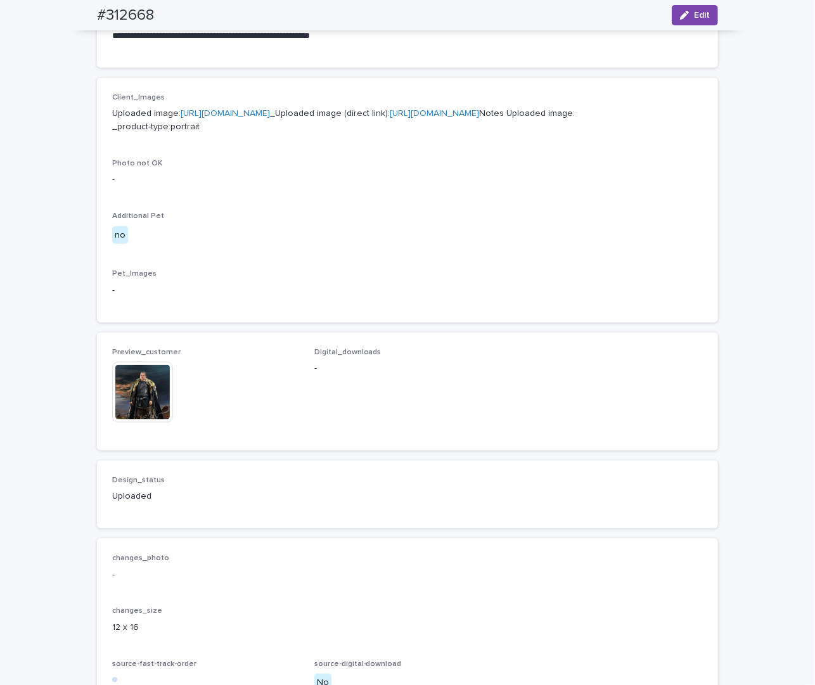
click at [328, 307] on div "Client_Images Uploaded image: [URL][DOMAIN_NAME] _Uploaded image (direct link):…" at bounding box center [407, 200] width 591 height 214
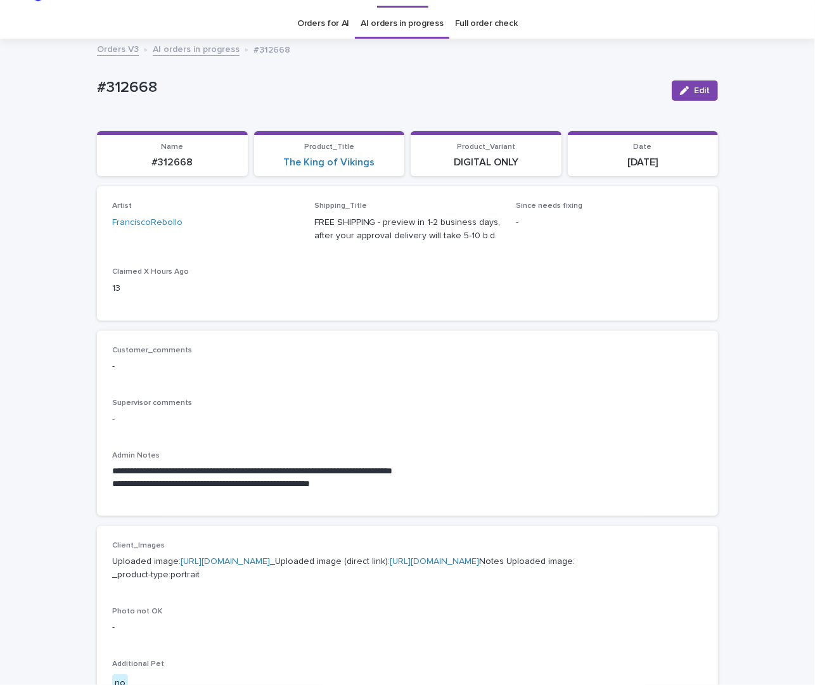
scroll to position [3, 0]
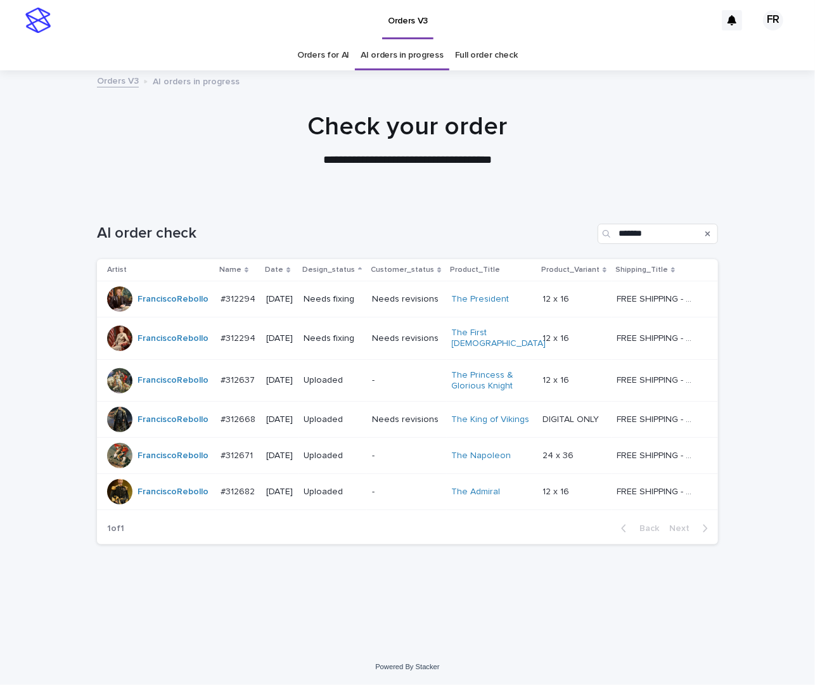
click at [378, 214] on div "AI order check *******" at bounding box center [407, 228] width 621 height 61
